Goal: Obtain resource: Download file/media

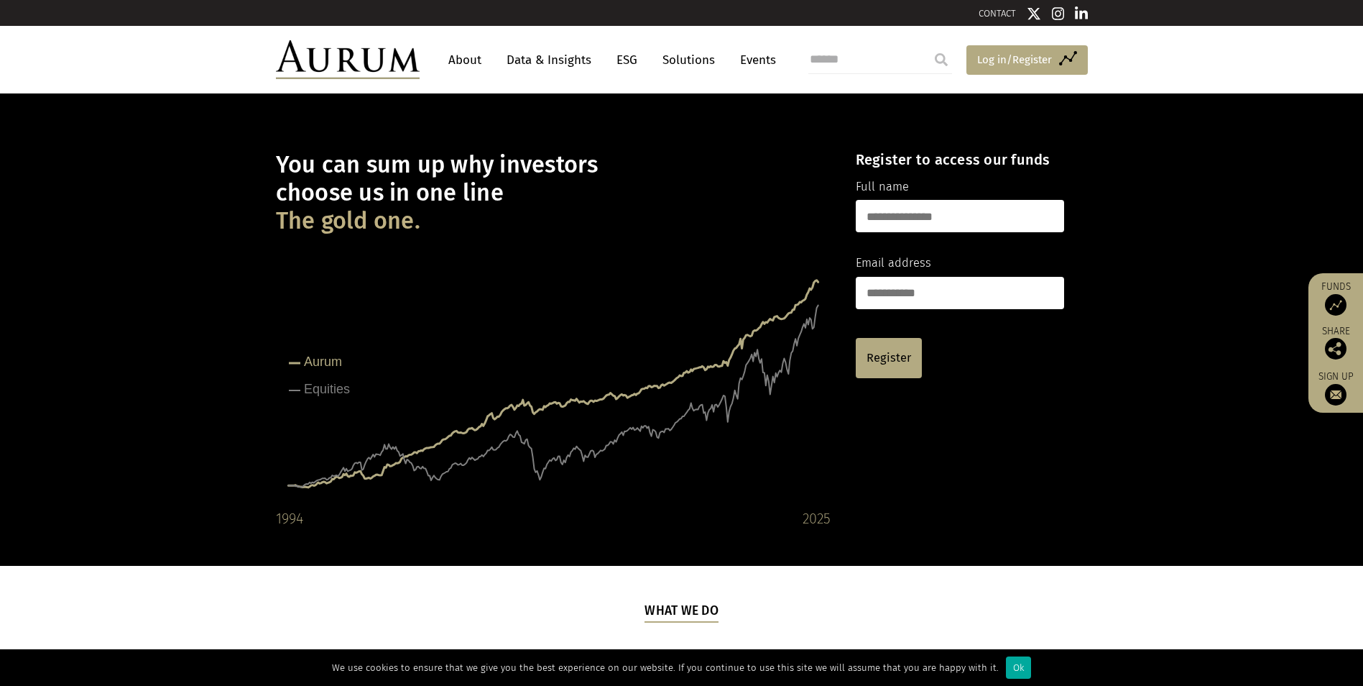
click at [1018, 55] on span "Log in/Register" at bounding box center [1014, 59] width 75 height 17
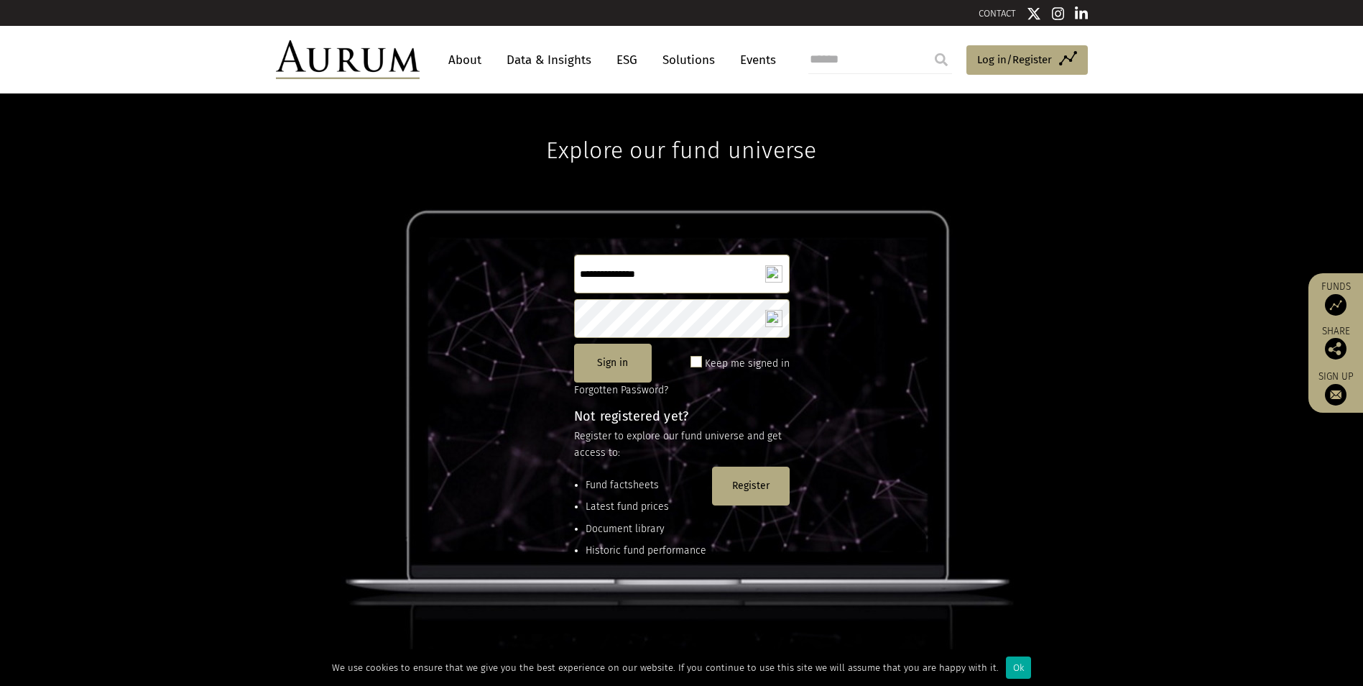
click at [698, 364] on span at bounding box center [696, 361] width 11 height 11
click at [768, 277] on img at bounding box center [773, 273] width 17 height 17
type input "**********"
click at [610, 365] on button "Sign in" at bounding box center [613, 362] width 78 height 39
click at [701, 360] on span at bounding box center [696, 361] width 11 height 11
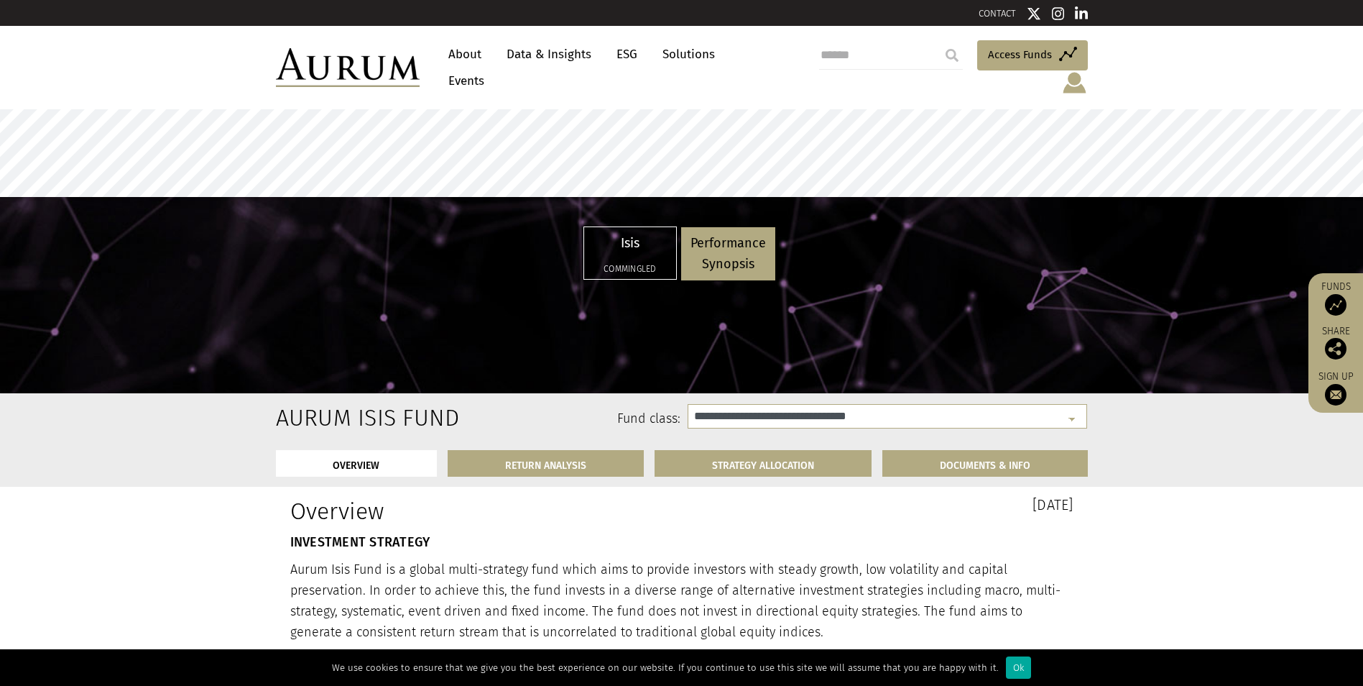
select select "**********"
click at [728, 450] on link "STRATEGY ALLOCATION" at bounding box center [763, 463] width 217 height 27
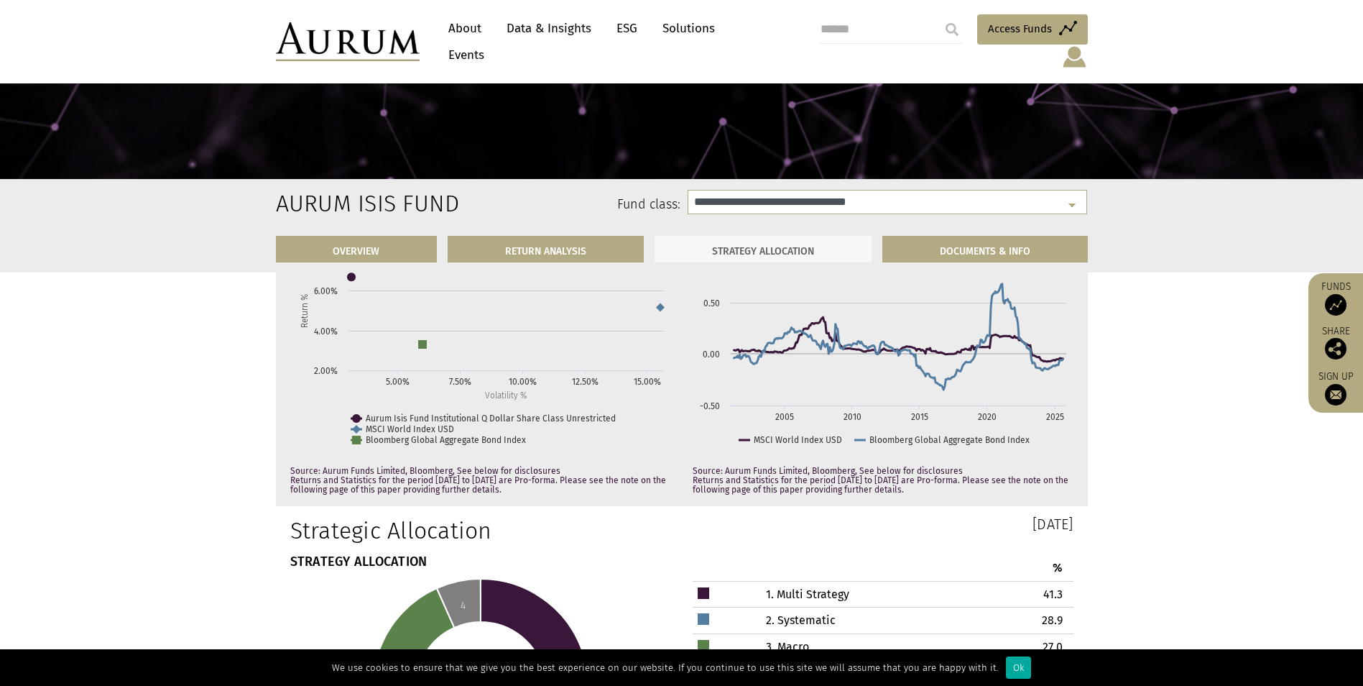
scroll to position [4360, 0]
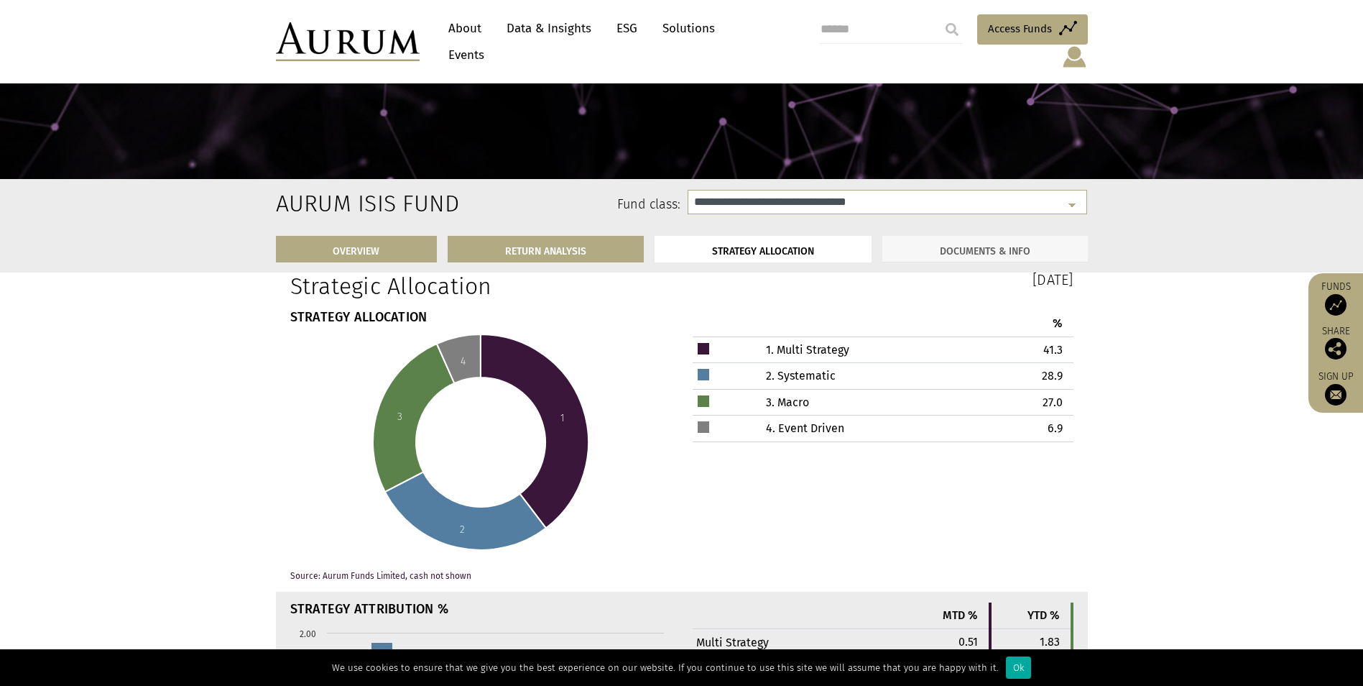
click at [1014, 246] on link "DOCUMENTS & INFO" at bounding box center [985, 249] width 206 height 27
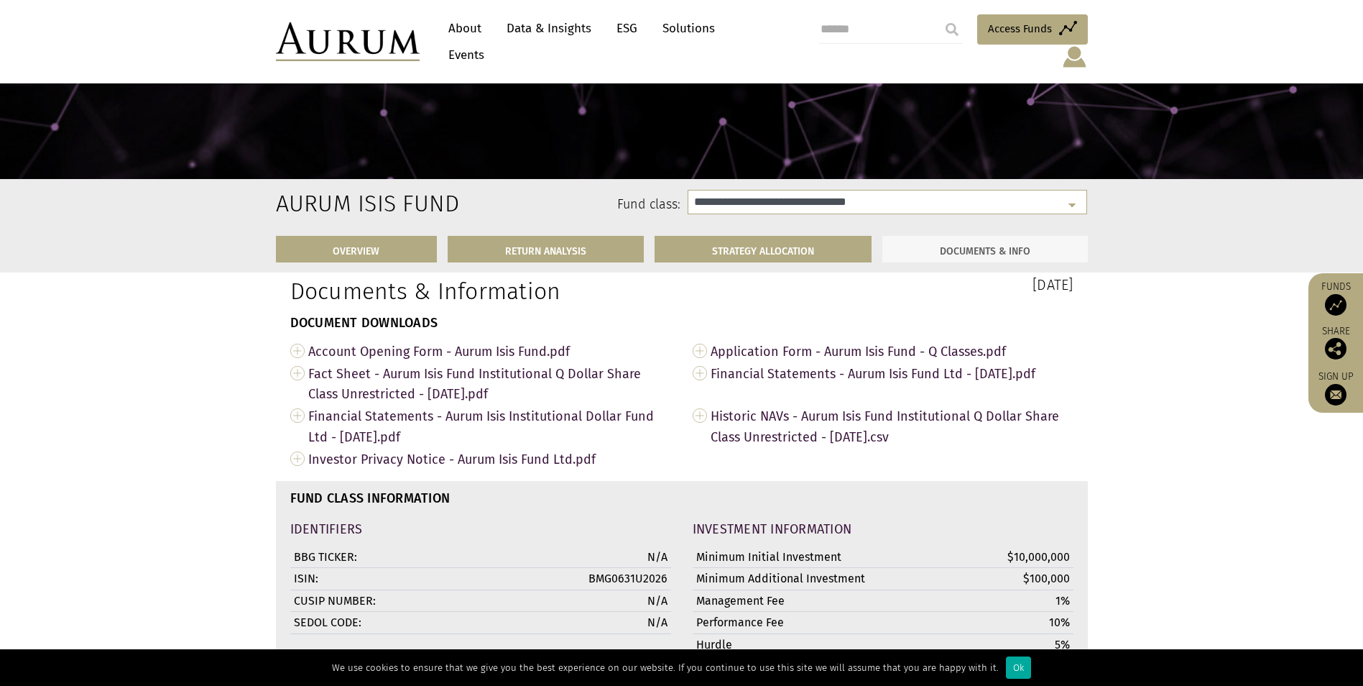
scroll to position [4968, 0]
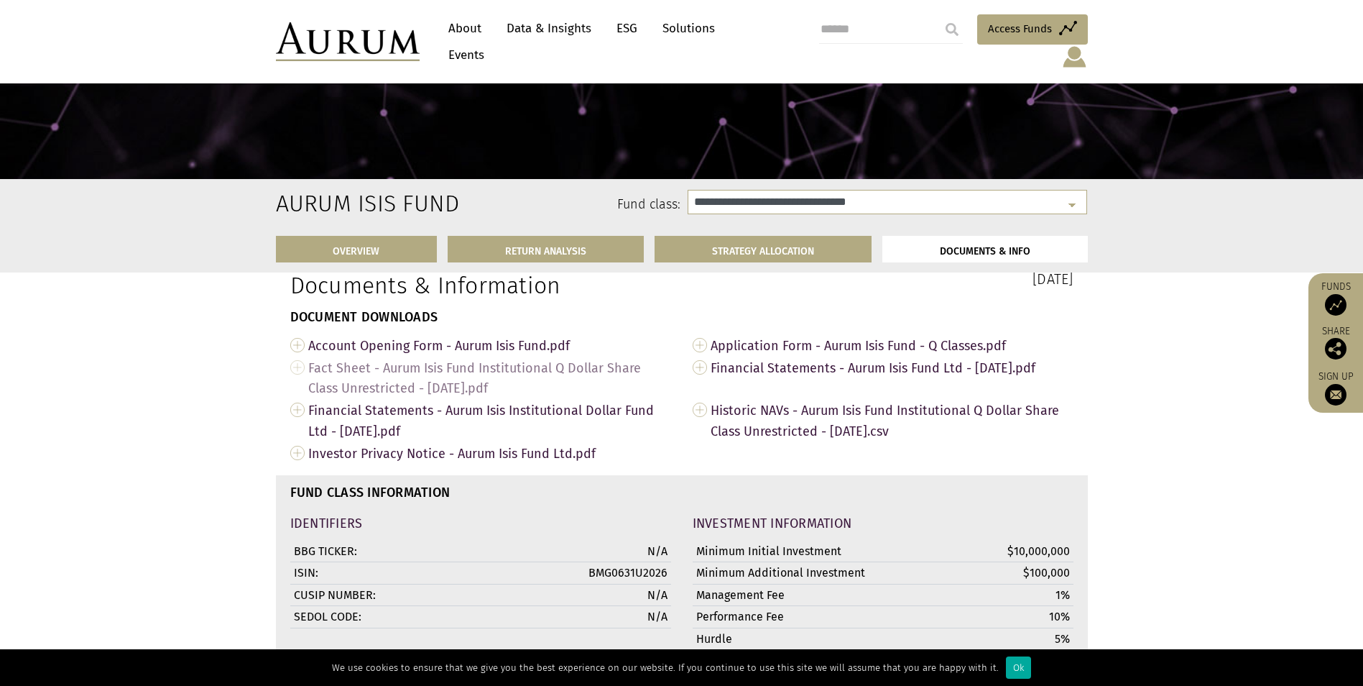
click at [351, 384] on span "Fact Sheet - Aurum Isis Fund Institutional Q Dollar Share Class Unrestricted - …" at bounding box center [489, 377] width 363 height 43
